Goal: Task Accomplishment & Management: Complete application form

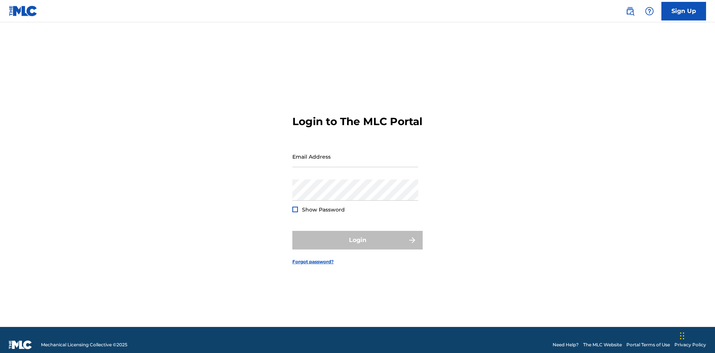
scroll to position [10, 0]
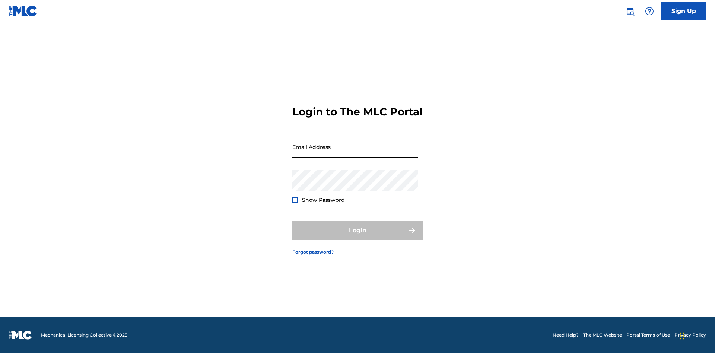
click at [355, 153] on input "Email Address" at bounding box center [355, 146] width 126 height 21
type input "[EMAIL_ADDRESS][DOMAIN_NAME]"
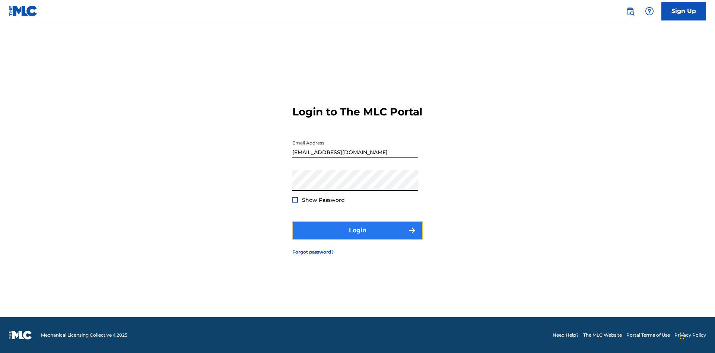
click at [357, 237] on button "Login" at bounding box center [357, 230] width 130 height 19
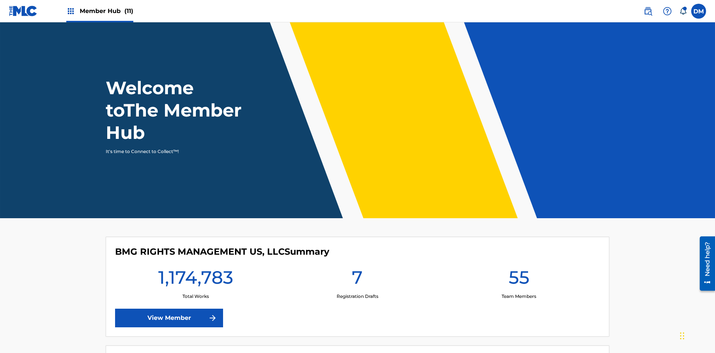
click at [99, 11] on span "Member Hub (11)" at bounding box center [107, 11] width 54 height 9
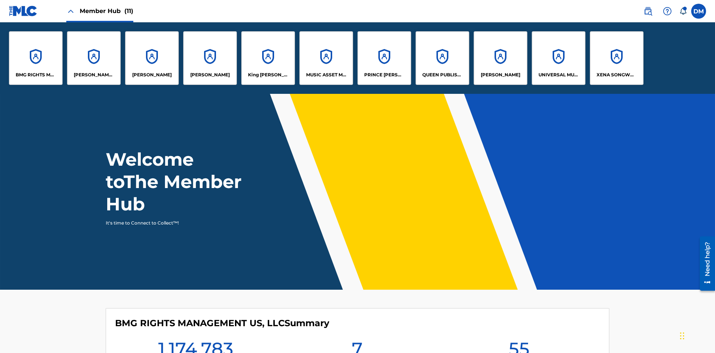
scroll to position [27, 0]
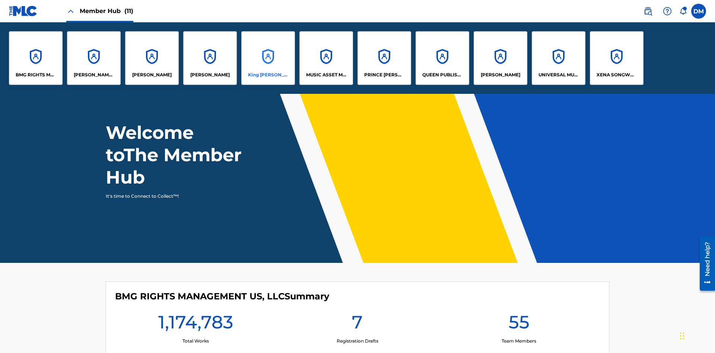
click at [268, 75] on p "King [PERSON_NAME]" at bounding box center [268, 74] width 41 height 7
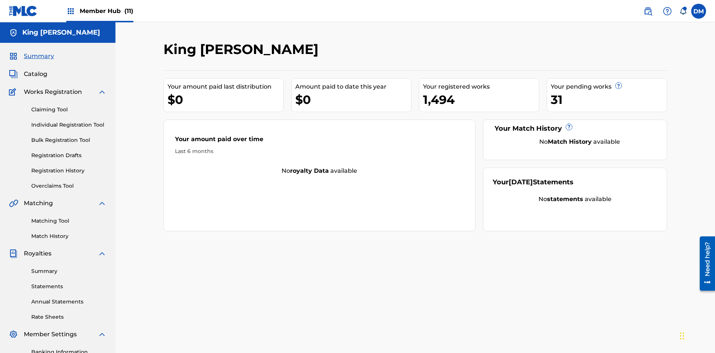
scroll to position [61, 0]
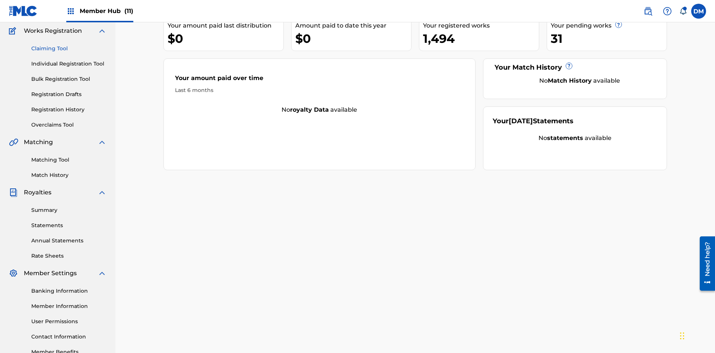
click at [69, 48] on link "Claiming Tool" at bounding box center [68, 49] width 75 height 8
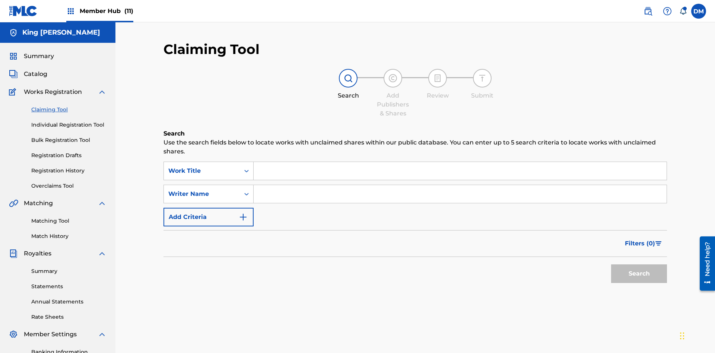
scroll to position [109, 0]
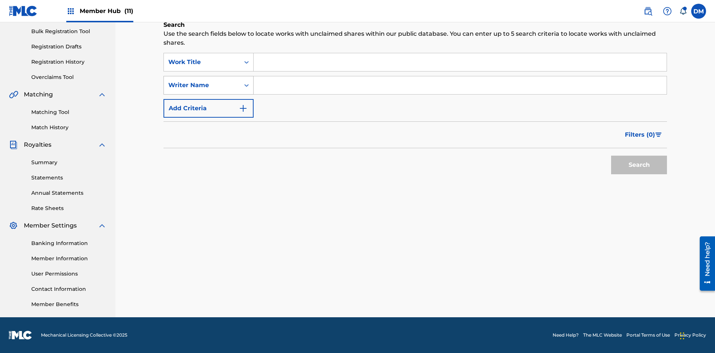
click at [202, 85] on div "Writer Name" at bounding box center [201, 85] width 67 height 9
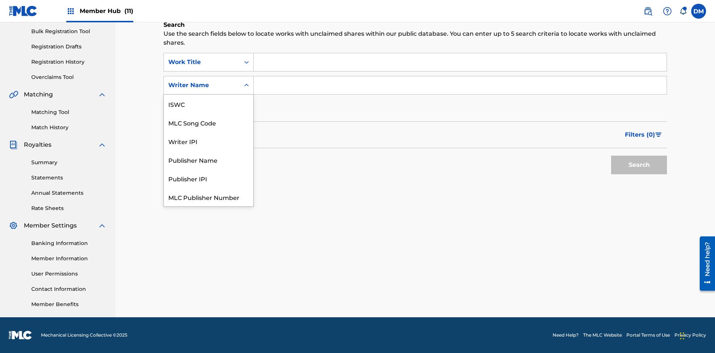
scroll to position [19, 0]
click at [208, 104] on div "MLC Song Code" at bounding box center [208, 104] width 89 height 19
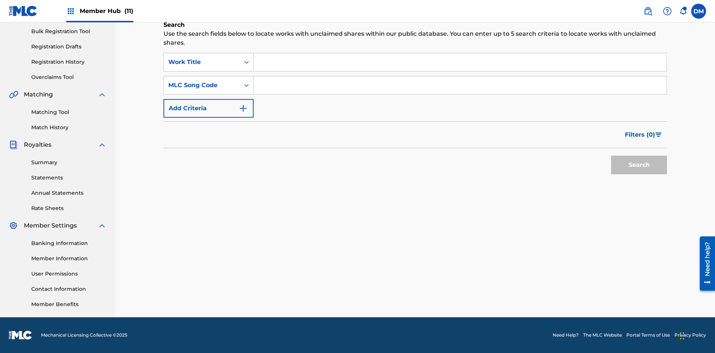
click at [460, 62] on input "Search Form" at bounding box center [459, 62] width 413 height 18
type input "NON-OWNED WORK TO CLAIM"
click at [460, 85] on input "Search Form" at bounding box center [459, 85] width 413 height 18
type input "RB0ZQR"
click at [639, 165] on button "Search" at bounding box center [639, 165] width 56 height 19
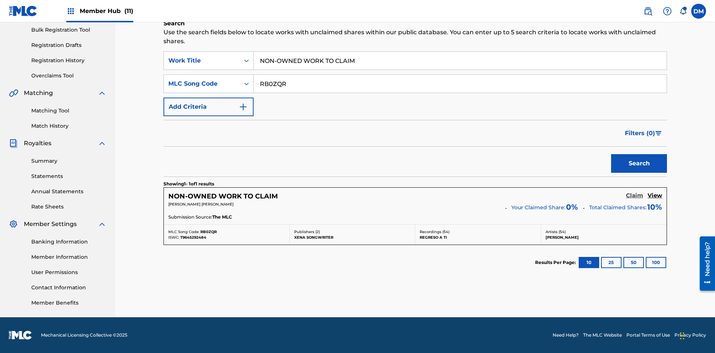
click at [634, 195] on h5 "Claim" at bounding box center [634, 195] width 17 height 7
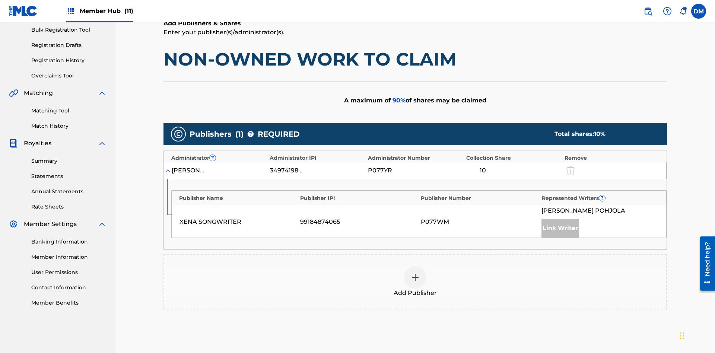
scroll to position [187, 0]
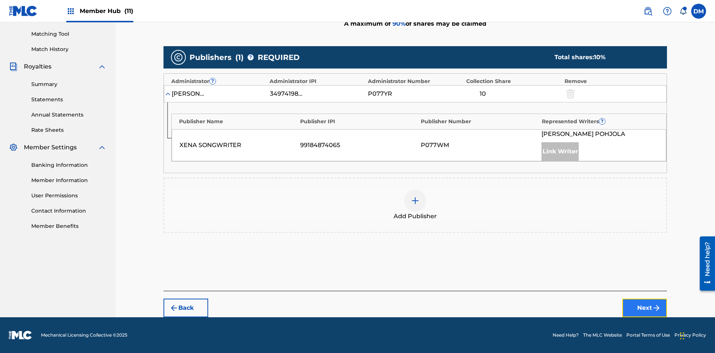
click at [644, 308] on button "Next" at bounding box center [644, 308] width 45 height 19
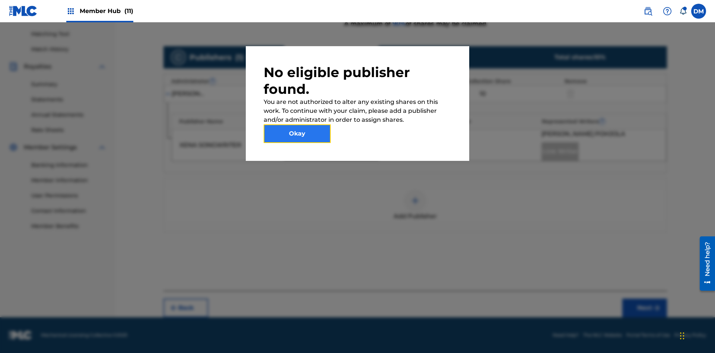
click at [297, 134] on button "Okay" at bounding box center [297, 133] width 67 height 19
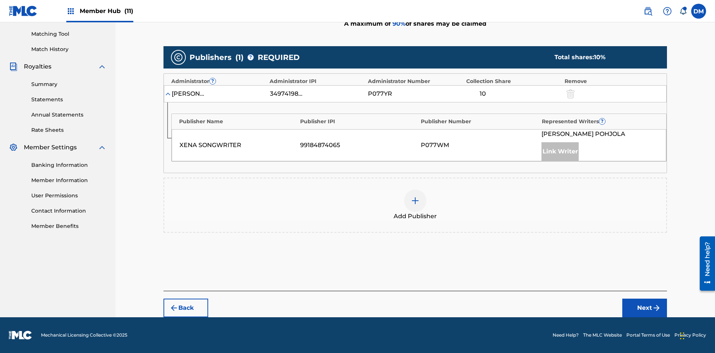
click at [415, 201] on img at bounding box center [415, 200] width 9 height 9
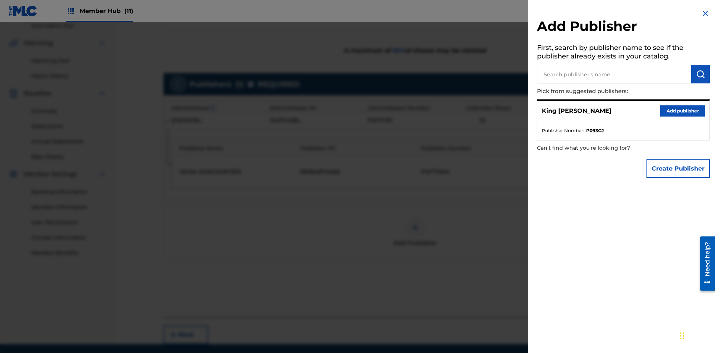
click at [614, 74] on input "text" at bounding box center [614, 74] width 154 height 19
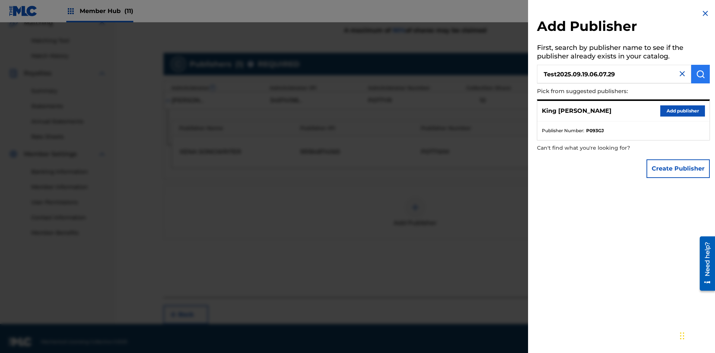
type input "Test2025.09.19.06.07.29"
click at [700, 74] on img "submit" at bounding box center [700, 74] width 9 height 9
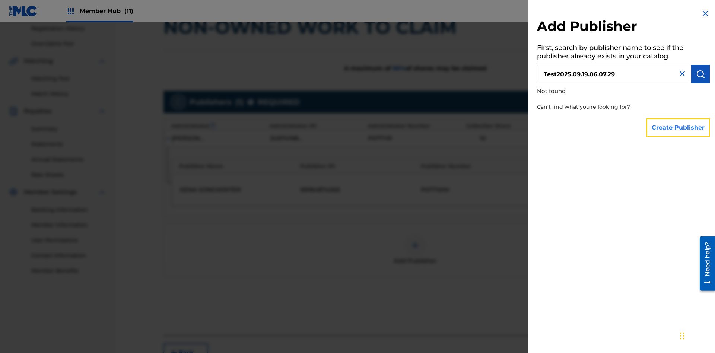
click at [678, 127] on button "Create Publisher" at bounding box center [677, 127] width 63 height 19
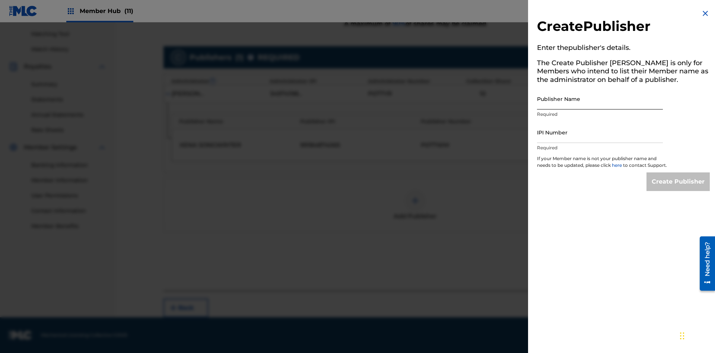
click at [600, 99] on input "Publisher Name" at bounding box center [600, 98] width 126 height 21
type input "Test2025.09.19.06.07.35"
click at [600, 132] on input "IPI Number" at bounding box center [600, 132] width 126 height 21
type input "00595839777"
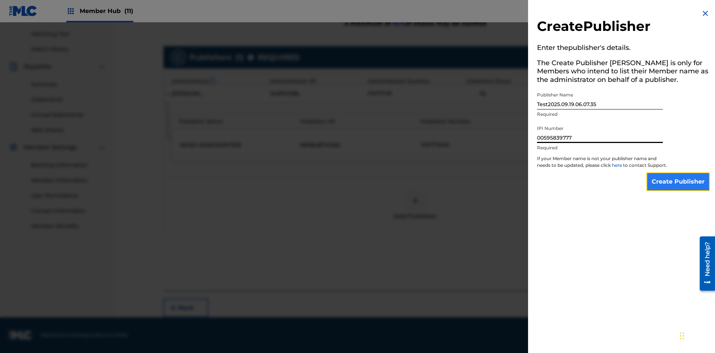
click at [678, 188] on input "Create Publisher" at bounding box center [677, 181] width 63 height 19
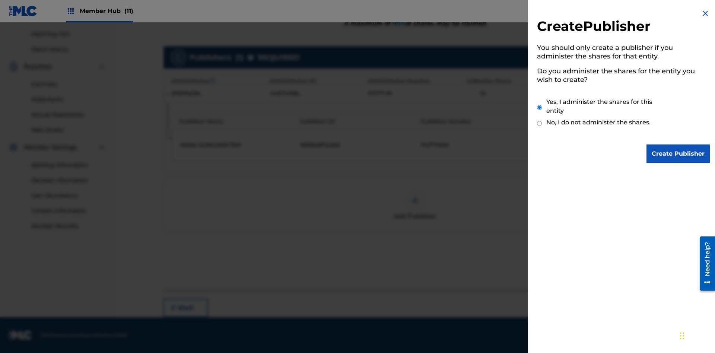
click at [539, 107] on input "Yes, I administer the shares for this entity" at bounding box center [539, 107] width 5 height 16
click at [678, 154] on input "Create Publisher" at bounding box center [677, 153] width 63 height 19
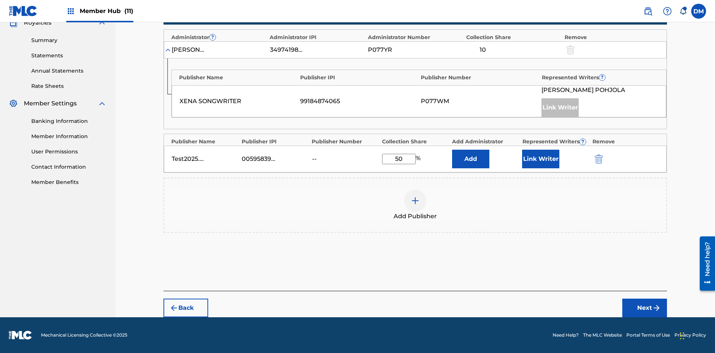
scroll to position [231, 0]
type input "50"
click at [540, 159] on button "Link Writer" at bounding box center [540, 159] width 37 height 19
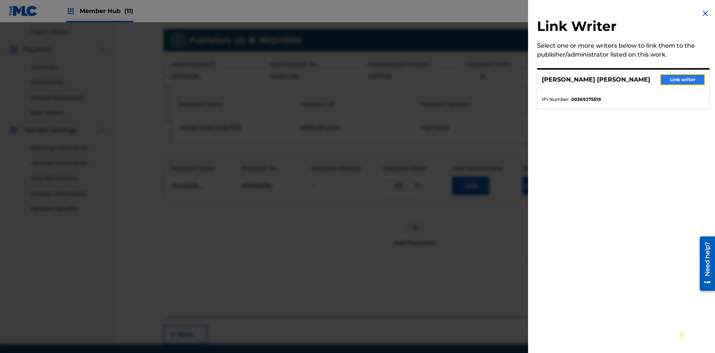
click at [682, 80] on button "Link writer" at bounding box center [682, 79] width 45 height 11
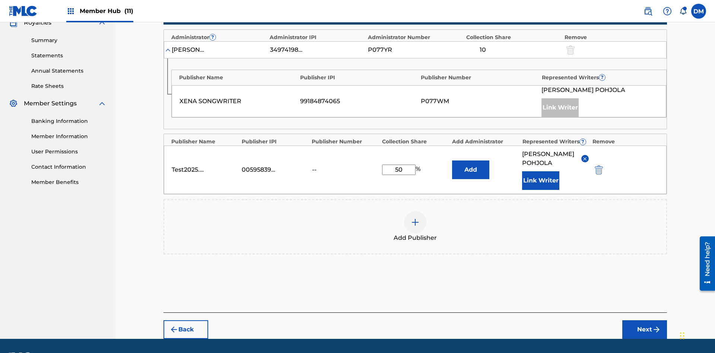
scroll to position [261, 0]
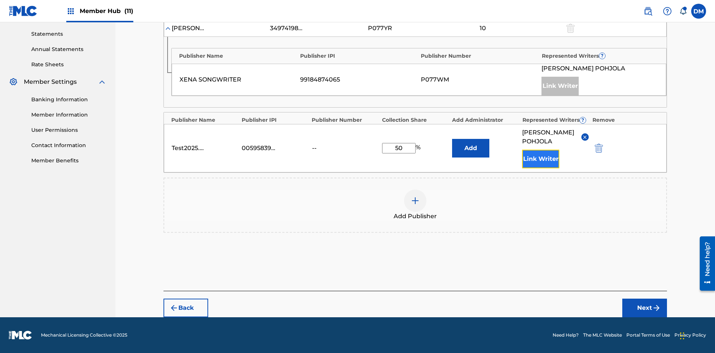
click at [540, 159] on button "Link Writer" at bounding box center [540, 159] width 37 height 19
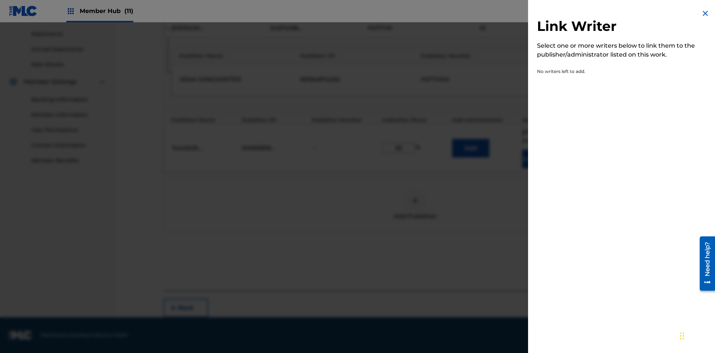
click at [705, 13] on img at bounding box center [704, 13] width 9 height 9
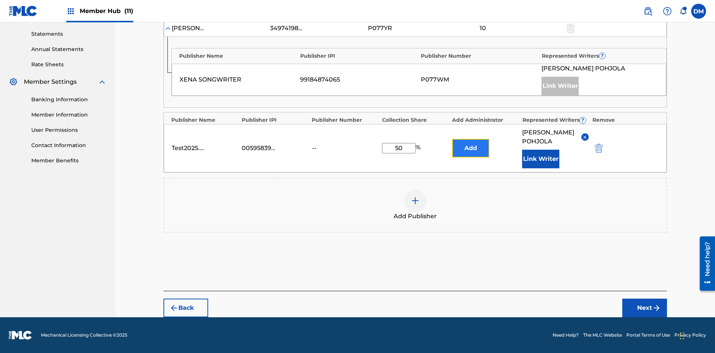
click at [470, 144] on button "Add" at bounding box center [470, 148] width 37 height 19
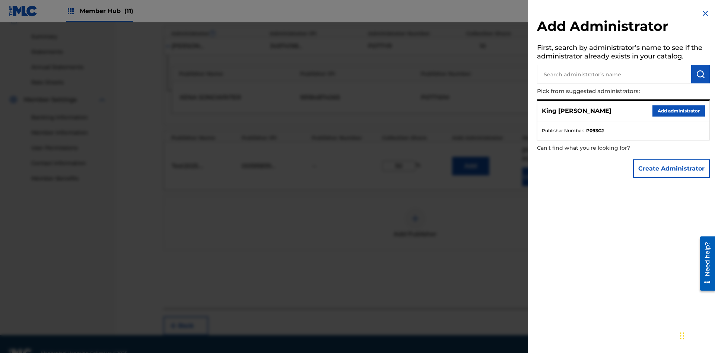
click at [614, 74] on input "text" at bounding box center [614, 74] width 154 height 19
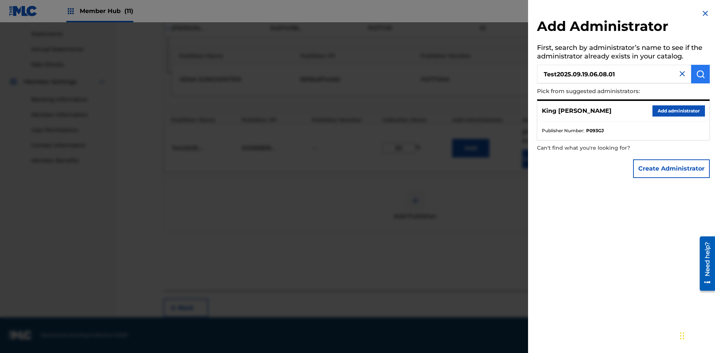
type input "Test2025.09.19.06.08.01"
click at [700, 74] on img "submit" at bounding box center [700, 74] width 9 height 9
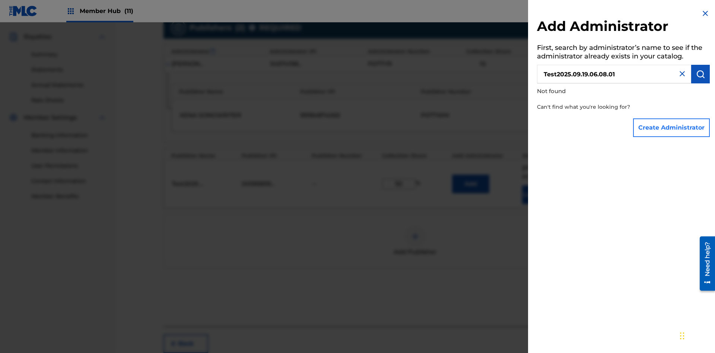
click at [671, 127] on button "Create Administrator" at bounding box center [671, 127] width 77 height 19
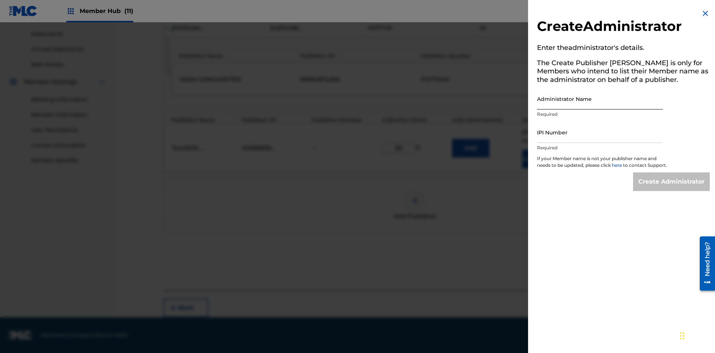
click at [600, 99] on input "Administrator Name" at bounding box center [600, 98] width 126 height 21
type input "Test2025.09.19.06.08.07"
click at [600, 132] on input "IPI Number" at bounding box center [600, 132] width 126 height 21
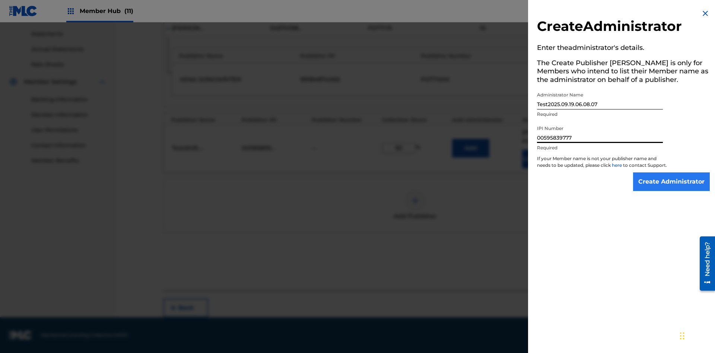
type input "00595839777"
click at [671, 188] on input "Create Administrator" at bounding box center [671, 181] width 77 height 19
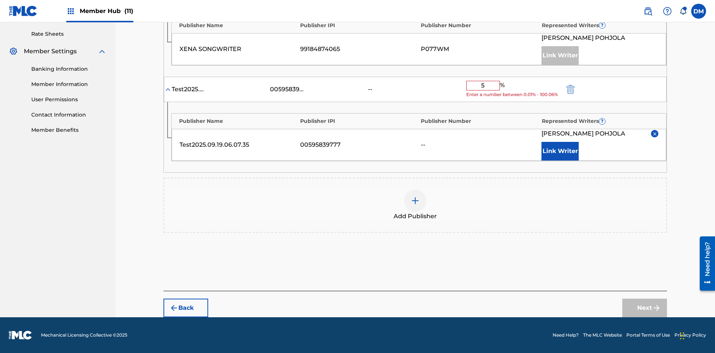
type input "50"
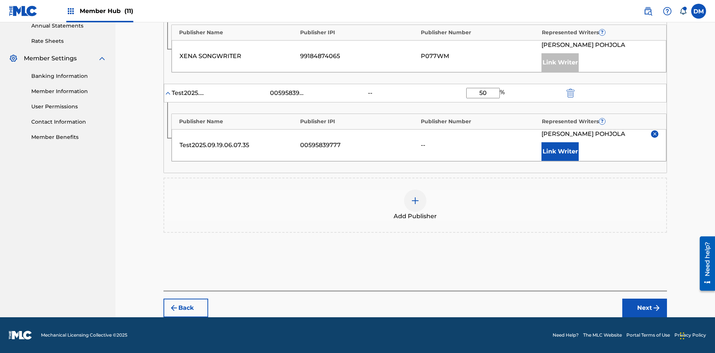
scroll to position [285, 0]
click at [644, 308] on button "Next" at bounding box center [644, 308] width 45 height 19
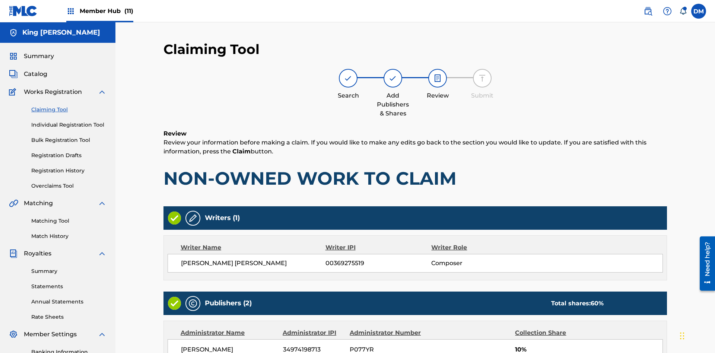
scroll to position [222, 0]
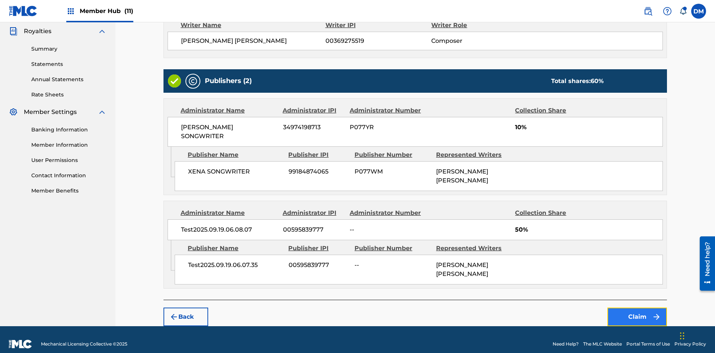
click at [637, 308] on button "Claim" at bounding box center [637, 316] width 60 height 19
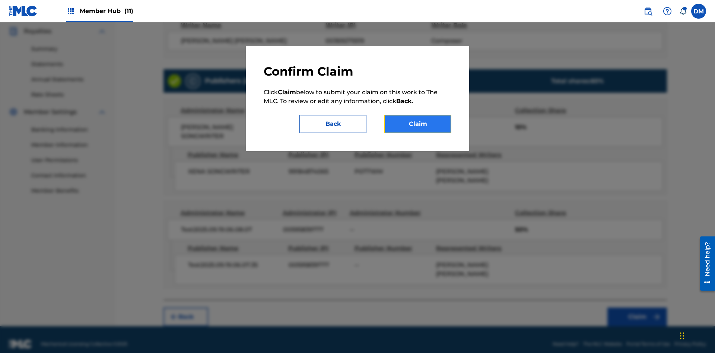
click at [418, 124] on button "Claim" at bounding box center [417, 124] width 67 height 19
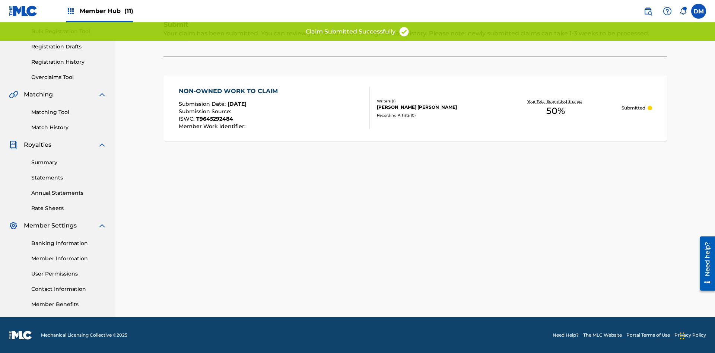
scroll to position [109, 0]
click at [69, 62] on link "Registration History" at bounding box center [68, 62] width 75 height 8
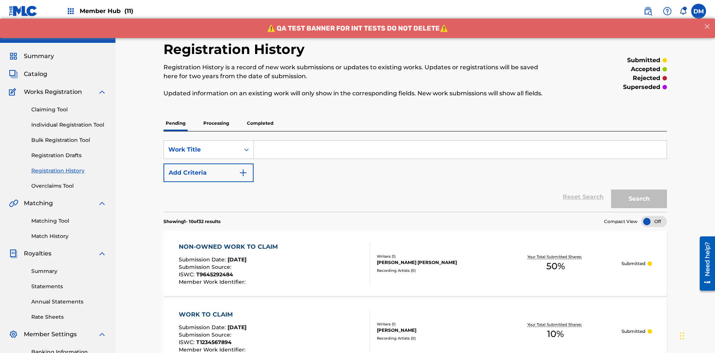
scroll to position [96, 0]
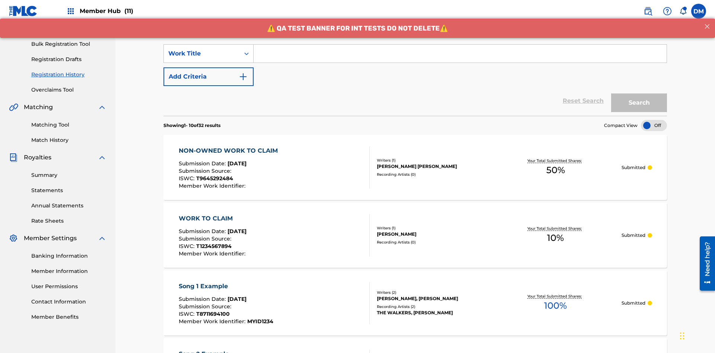
click at [460, 54] on input "Search Form" at bounding box center [459, 54] width 413 height 18
type input "NON-OWNED WORK TO CLAIM"
click at [639, 93] on button "Search" at bounding box center [639, 102] width 56 height 19
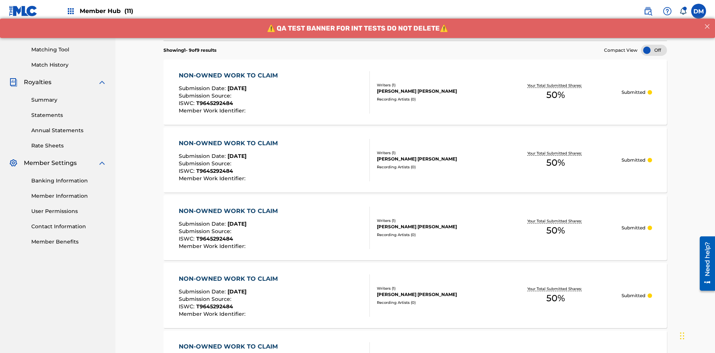
scroll to position [186, 0]
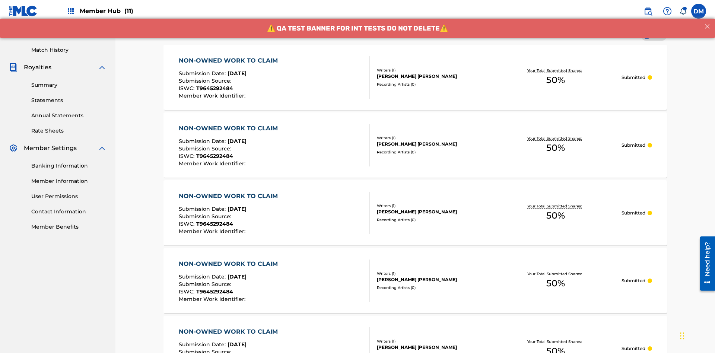
click at [415, 77] on div "[PERSON_NAME] [PERSON_NAME]" at bounding box center [433, 76] width 112 height 7
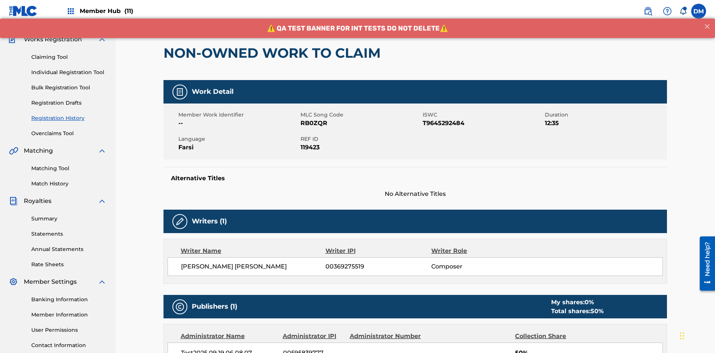
scroll to position [235, 0]
